Goal: Information Seeking & Learning: Learn about a topic

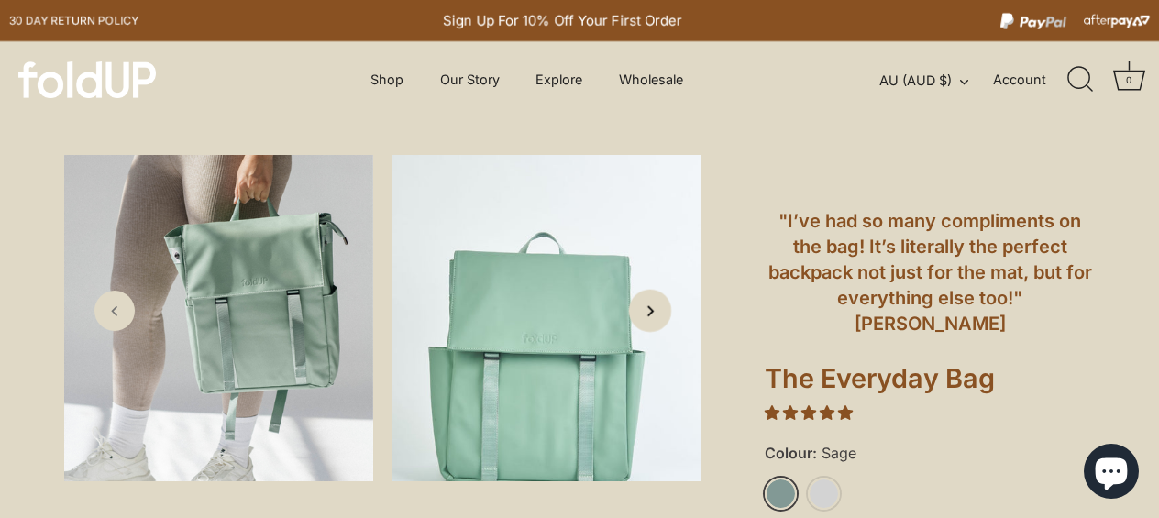
click at [650, 311] on icon "Next slide" at bounding box center [649, 310] width 19 height 19
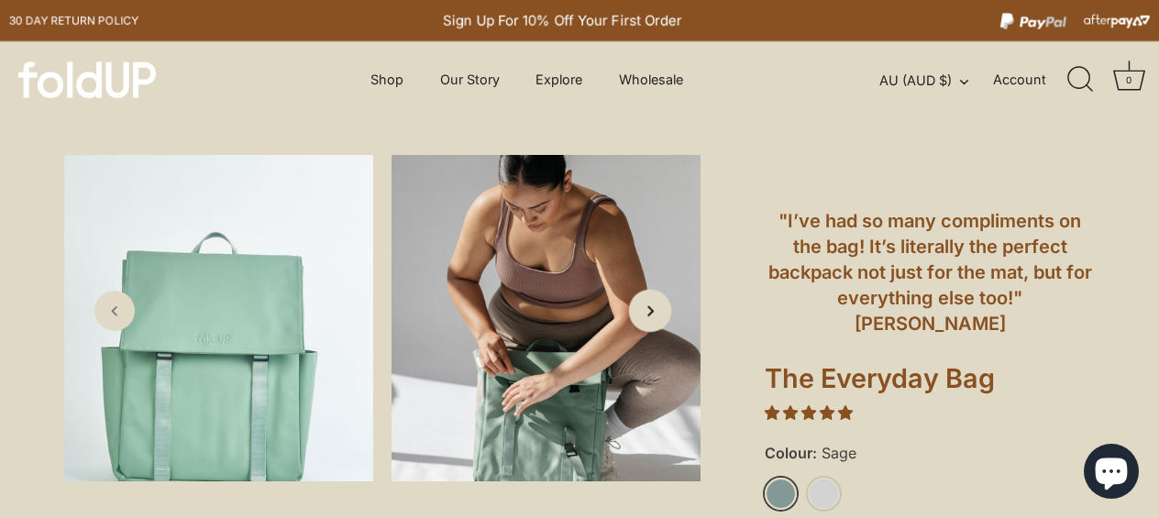
click at [650, 311] on icon "Next slide" at bounding box center [649, 310] width 19 height 19
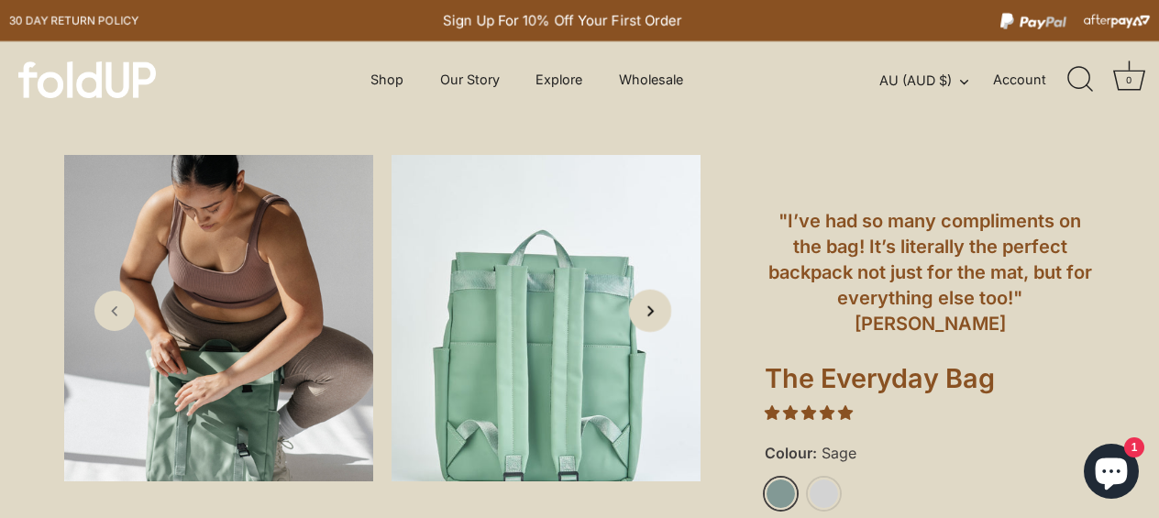
click at [650, 311] on icon "Next slide" at bounding box center [649, 310] width 19 height 19
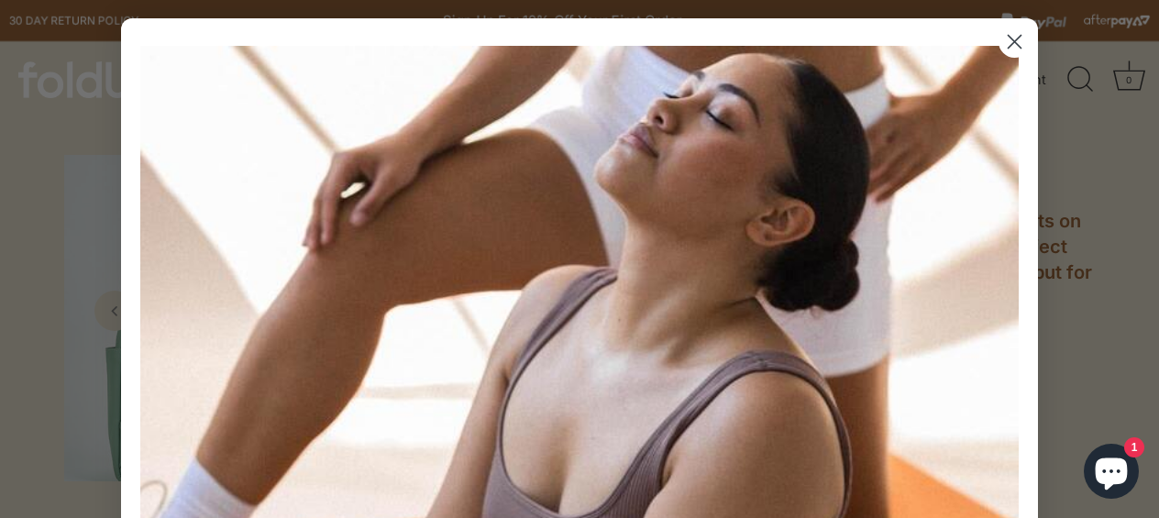
click at [1015, 36] on circle "Close dialog" at bounding box center [1014, 42] width 30 height 30
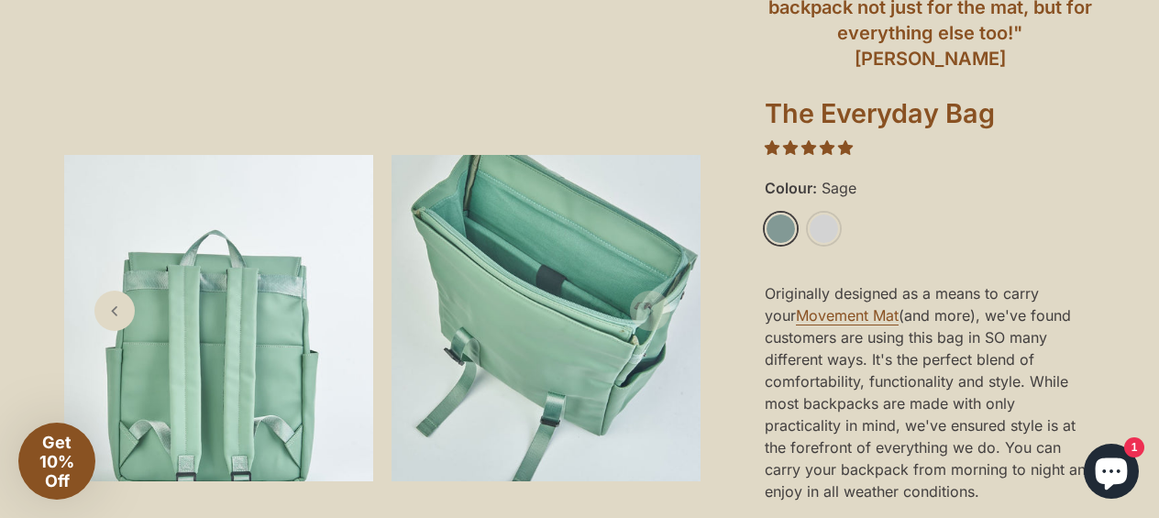
scroll to position [270, 0]
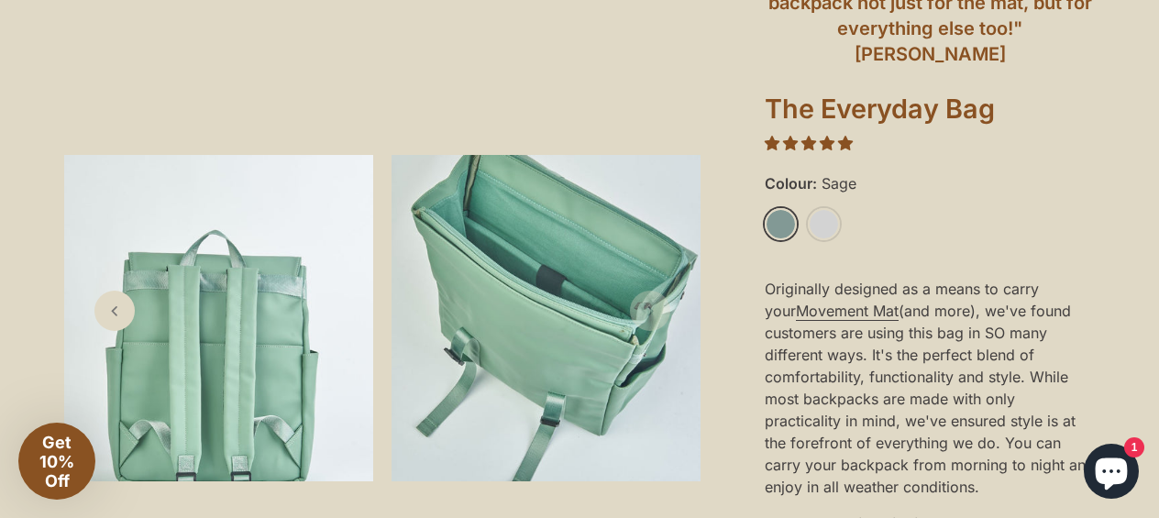
click at [801, 302] on link "Movement Mat" at bounding box center [847, 311] width 103 height 19
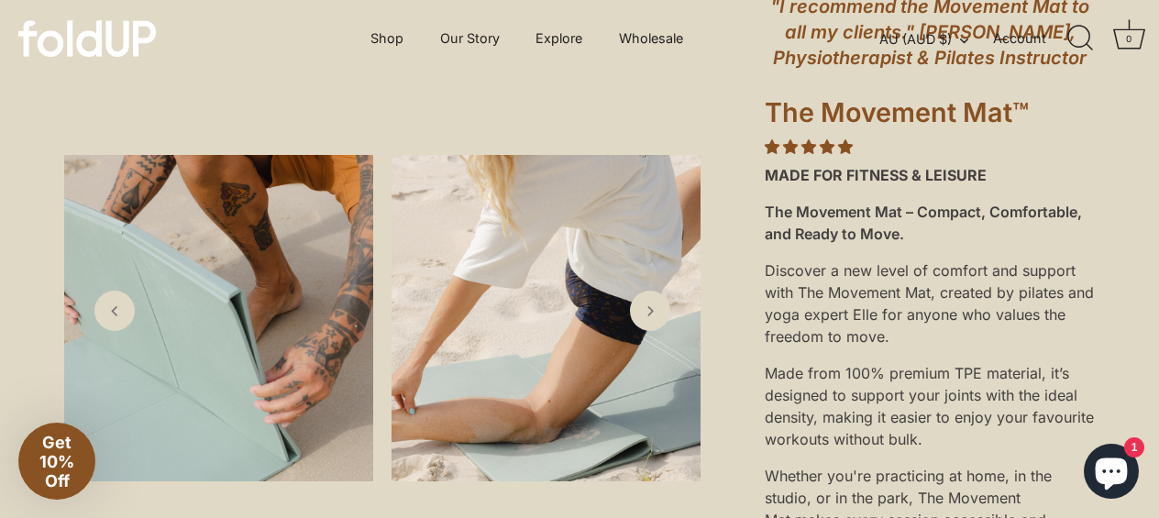
scroll to position [213, 0]
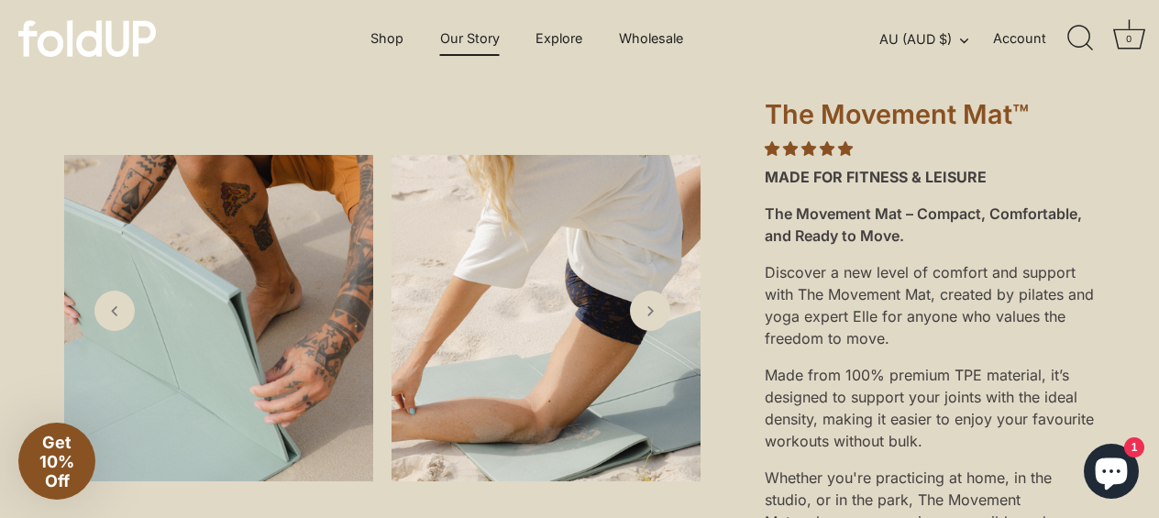
click at [454, 36] on link "Our Story" at bounding box center [470, 38] width 92 height 35
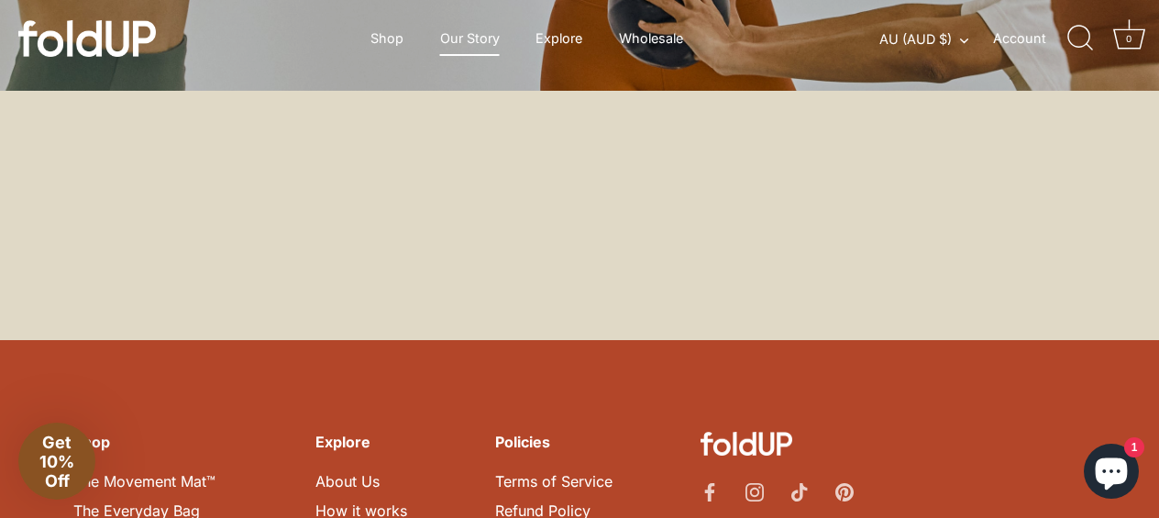
scroll to position [4561, 0]
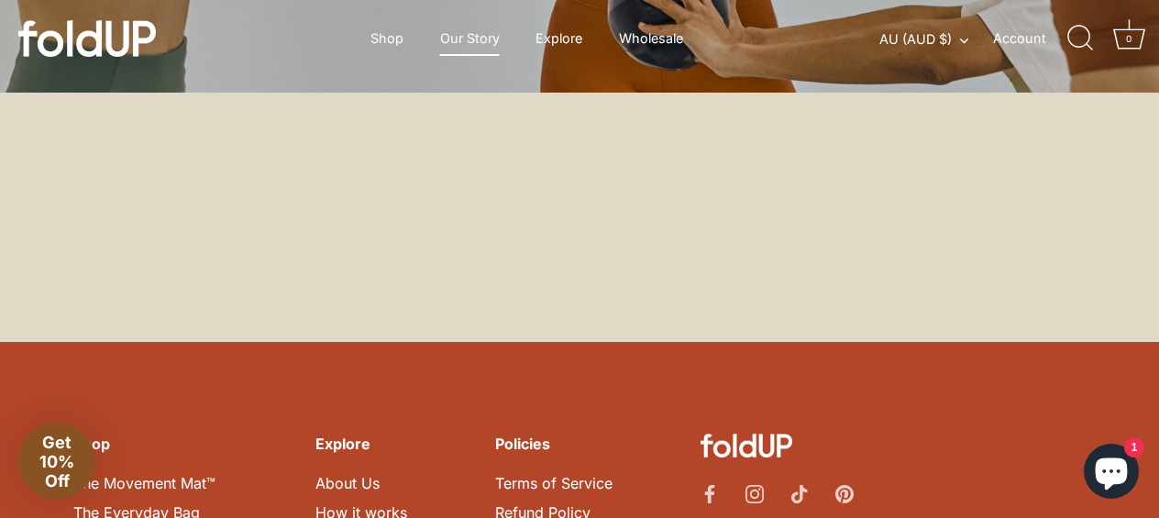
click at [346, 503] on link "How it works" at bounding box center [361, 512] width 92 height 18
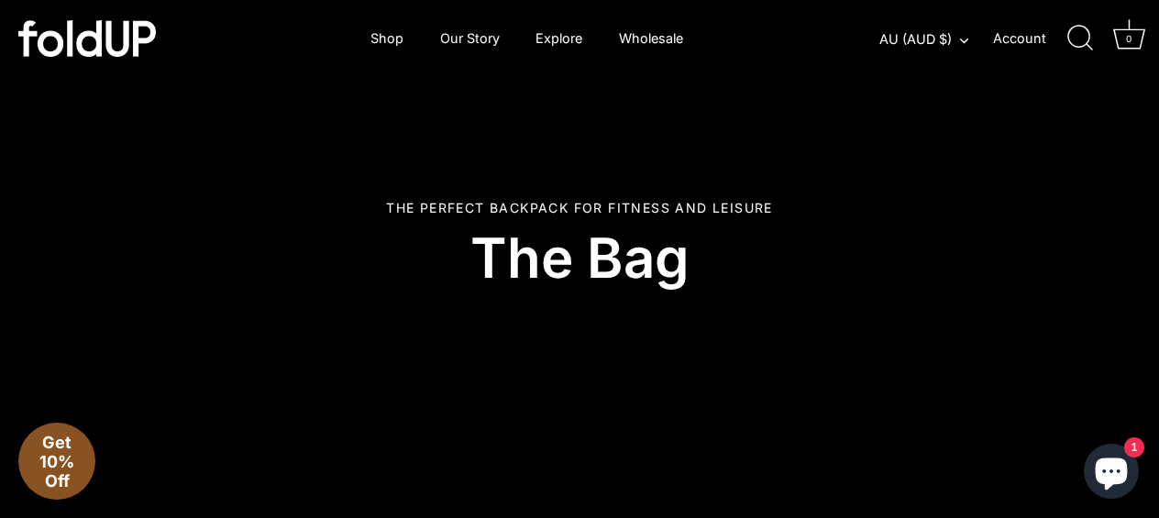
scroll to position [1676, 0]
